Goal: Find specific page/section: Find specific page/section

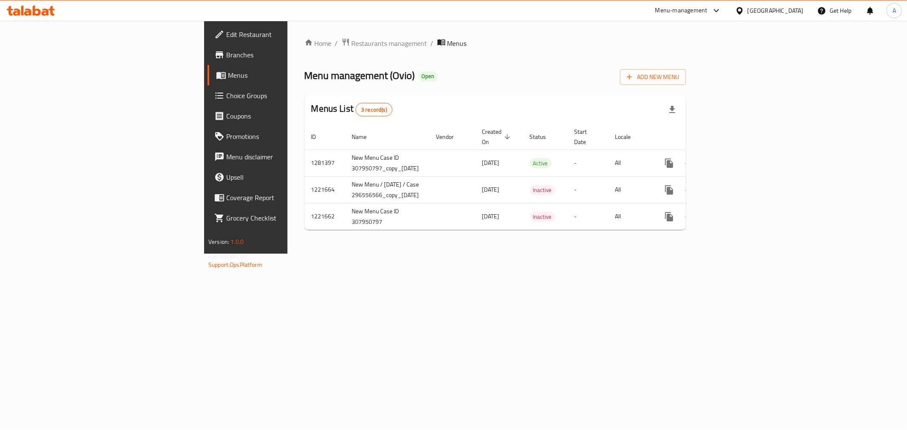
click at [748, 6] on div at bounding box center [741, 10] width 12 height 9
click at [690, 139] on div "[GEOGRAPHIC_DATA]" at bounding box center [712, 143] width 56 height 9
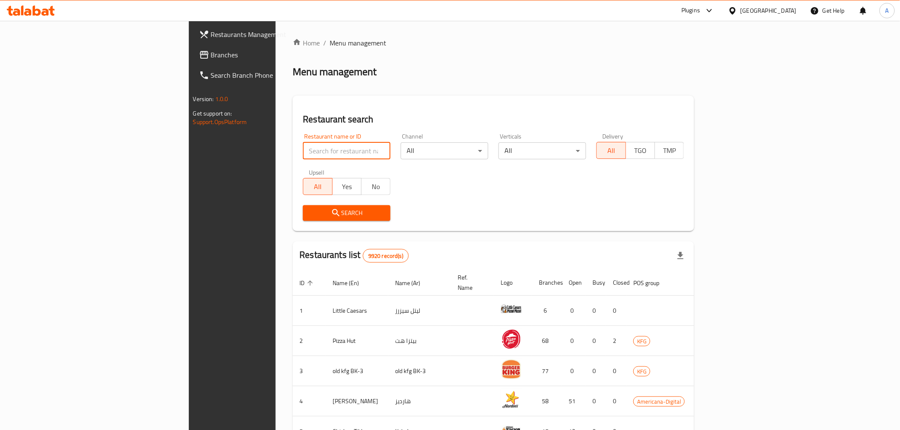
drag, startPoint x: 220, startPoint y: 143, endPoint x: 257, endPoint y: 145, distance: 37.0
click at [303, 143] on input "search" at bounding box center [347, 150] width 88 height 17
paste input "[PERSON_NAME]"
type input "[PERSON_NAME]"
click button "Search" at bounding box center [347, 213] width 88 height 16
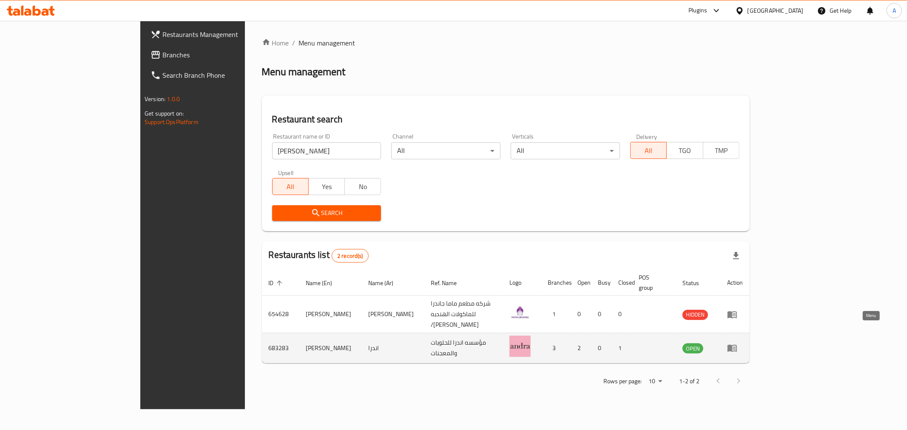
click at [737, 345] on icon "enhanced table" at bounding box center [732, 348] width 9 height 7
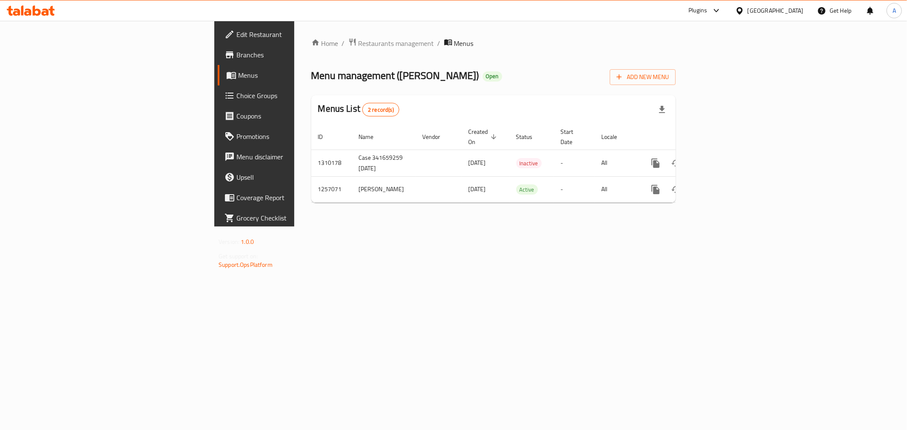
click at [236, 60] on span "Branches" at bounding box center [297, 55] width 122 height 10
